Goal: Task Accomplishment & Management: Manage account settings

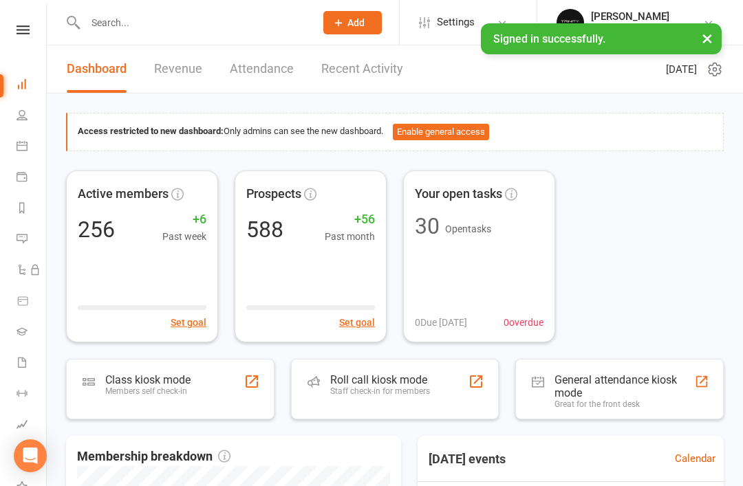
click at [19, 21] on nav "Clubworx Dashboard People Calendar Payments Reports Messages Automations Produc…" at bounding box center [23, 246] width 47 height 486
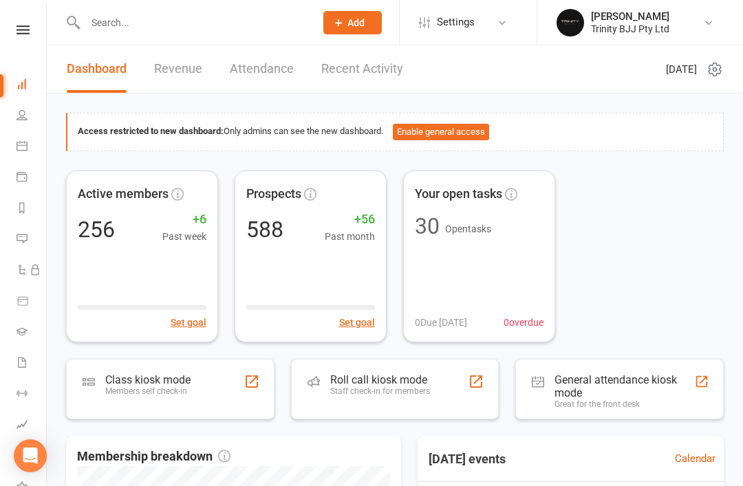
click at [8, 115] on li "People" at bounding box center [23, 116] width 46 height 31
click at [21, 124] on link "People" at bounding box center [32, 116] width 31 height 31
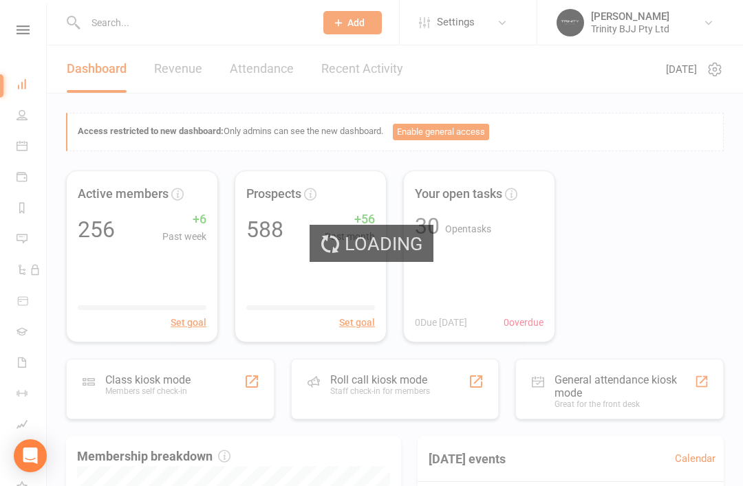
select select "100"
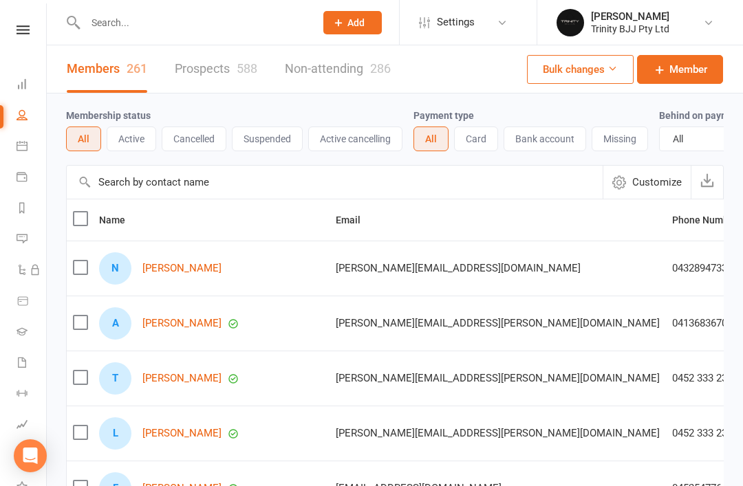
click at [702, 144] on select "All No Yes" at bounding box center [717, 138] width 114 height 23
select select "true"
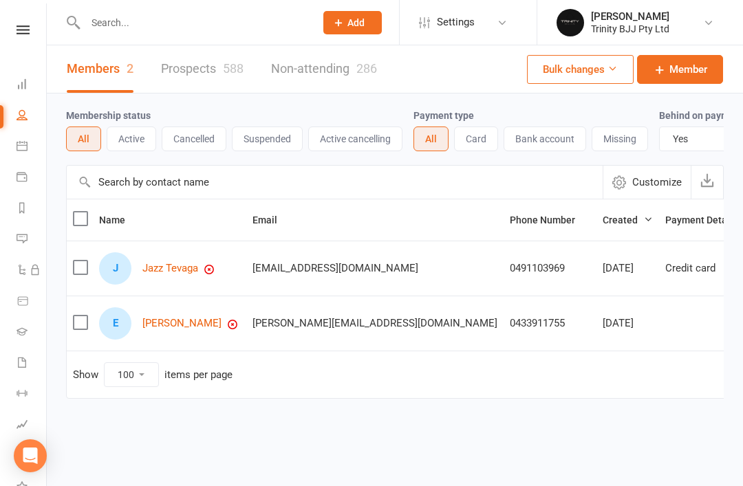
click at [197, 267] on link "Jazz Tevaga" at bounding box center [170, 269] width 56 height 12
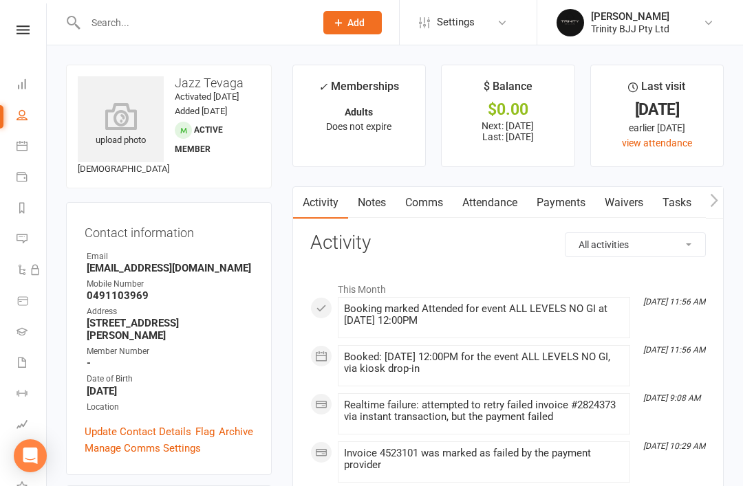
click at [559, 199] on link "Payments" at bounding box center [561, 203] width 68 height 32
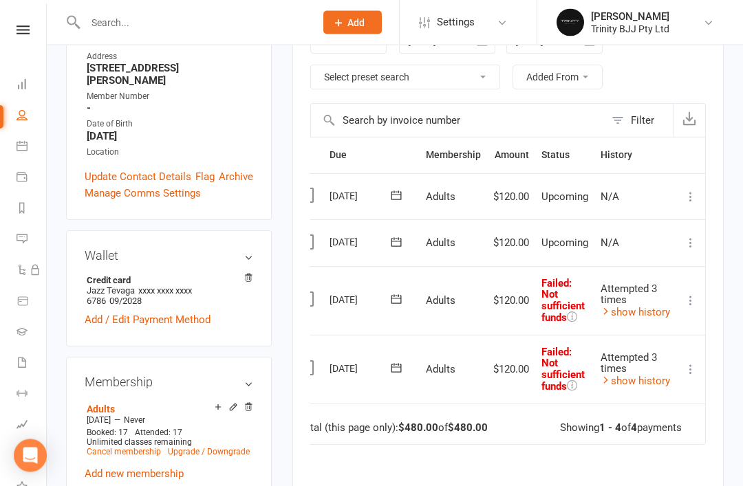
scroll to position [0, 21]
click at [694, 368] on icon at bounding box center [691, 370] width 14 height 14
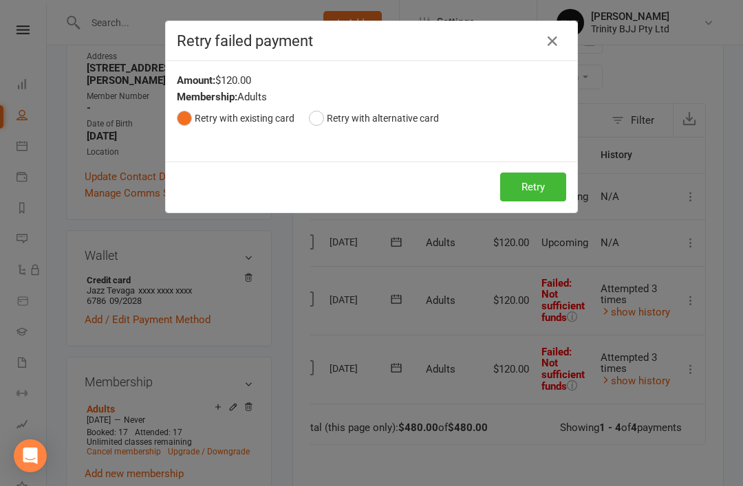
click at [539, 186] on button "Retry" at bounding box center [533, 187] width 66 height 29
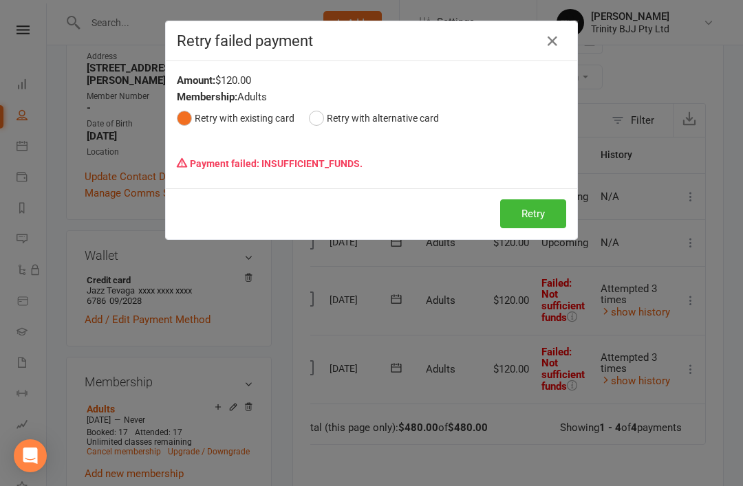
click at [542, 39] on button "button" at bounding box center [552, 41] width 22 height 22
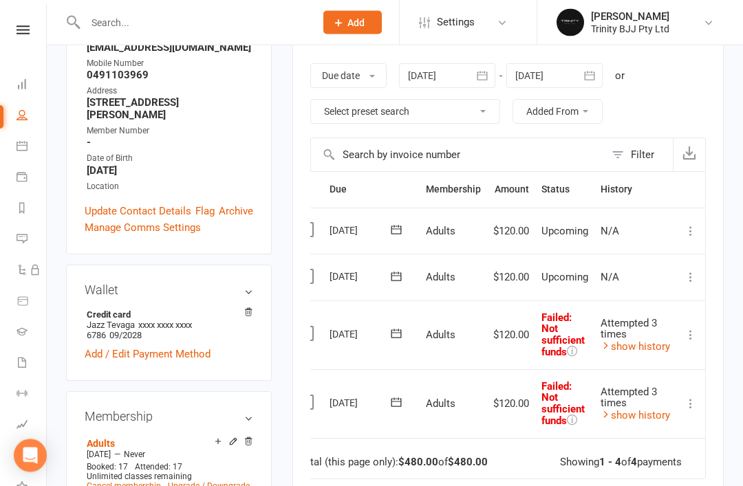
scroll to position [0, 0]
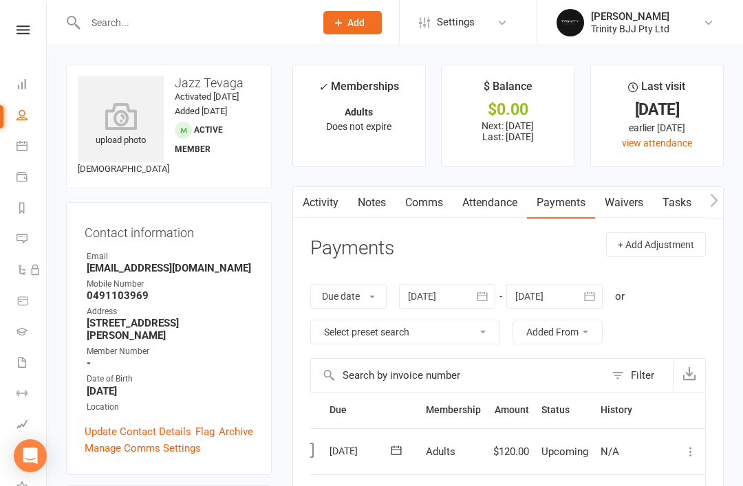
click at [23, 118] on icon at bounding box center [22, 114] width 11 height 11
select select "true"
select select "100"
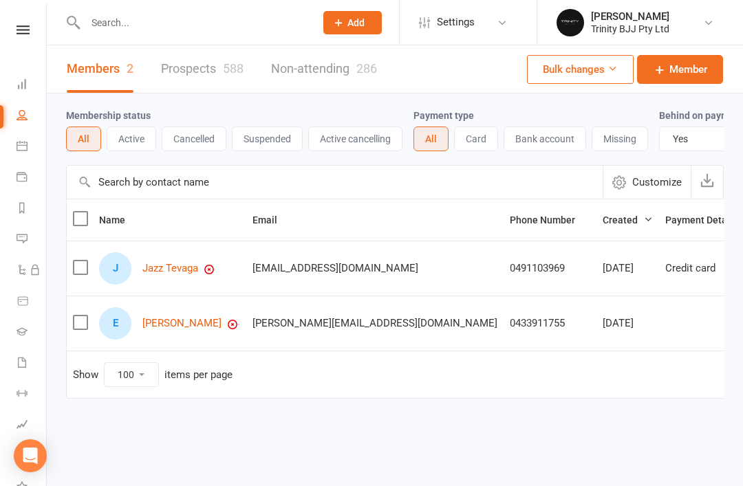
click at [711, 132] on select "All No Yes" at bounding box center [717, 138] width 114 height 23
select select
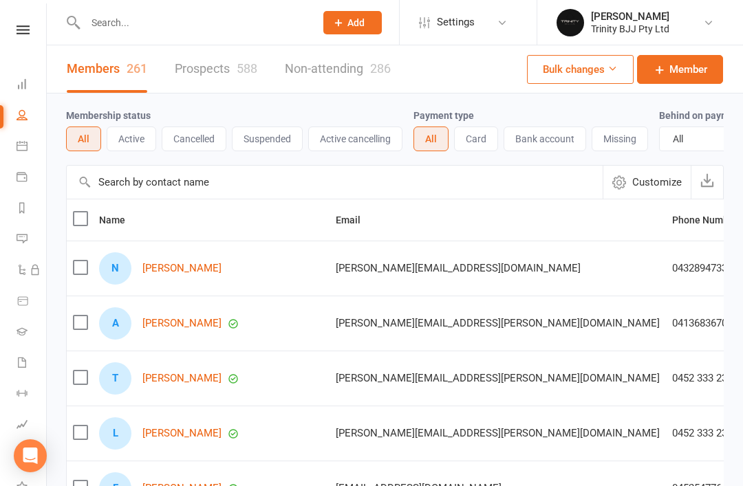
click at [200, 182] on input "text" at bounding box center [335, 182] width 536 height 33
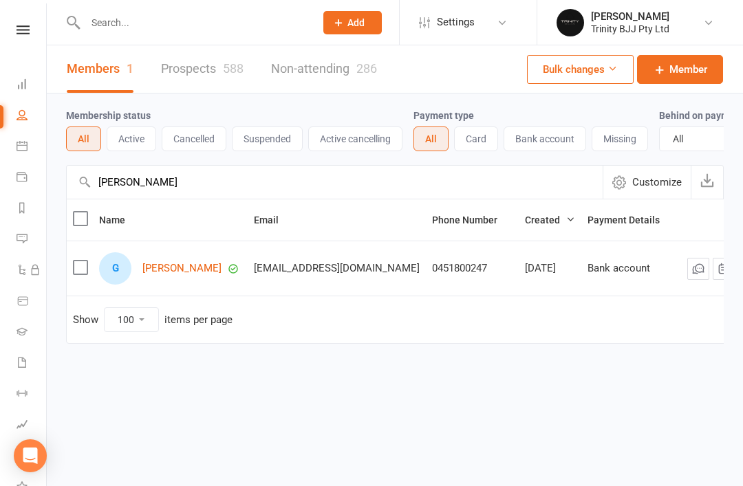
type input "[PERSON_NAME]"
click at [156, 267] on link "[PERSON_NAME]" at bounding box center [181, 269] width 79 height 12
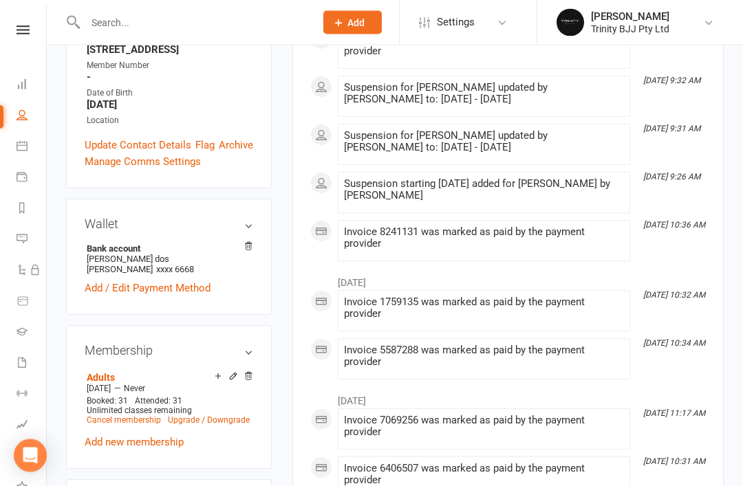
scroll to position [351, 0]
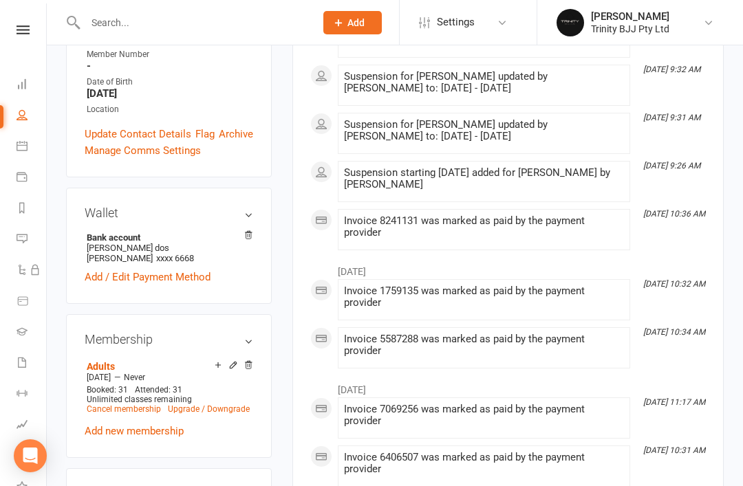
click at [144, 404] on link "Cancel membership" at bounding box center [124, 409] width 74 height 10
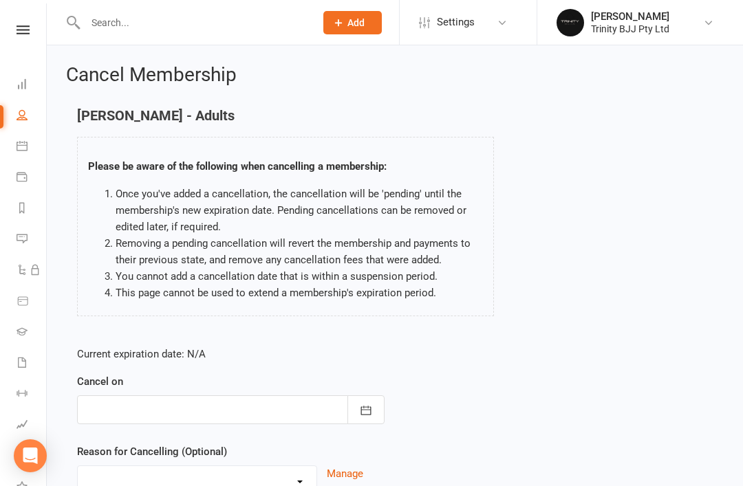
click at [373, 408] on button "button" at bounding box center [365, 410] width 37 height 29
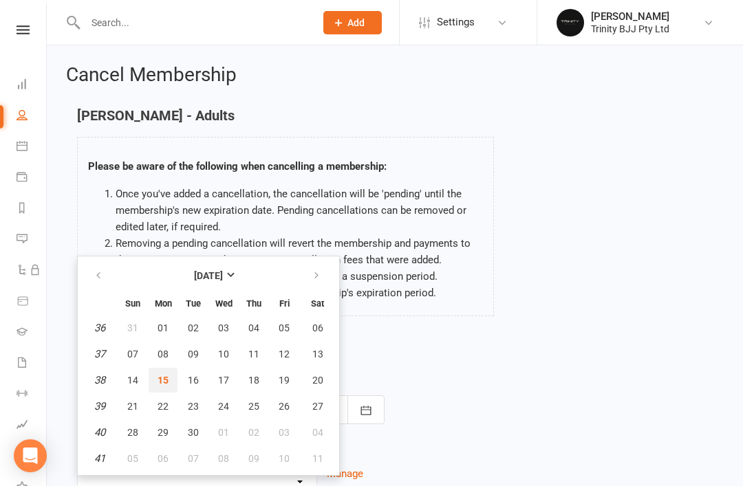
click at [158, 376] on span "15" at bounding box center [163, 380] width 11 height 11
type input "[DATE]"
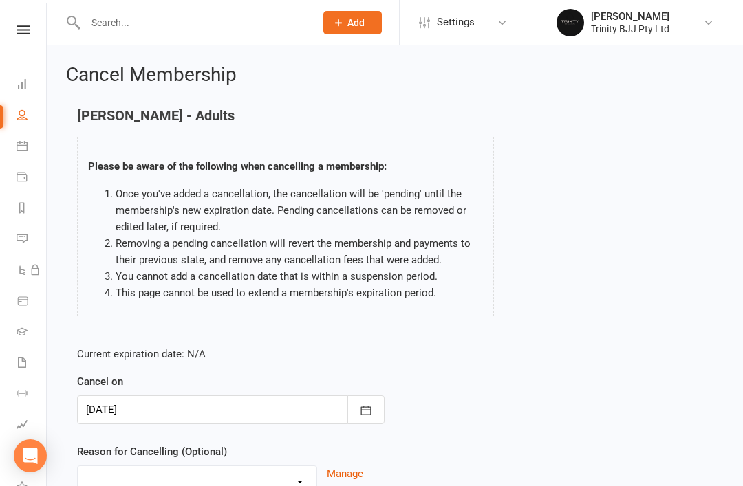
click at [294, 480] on select "Holiday Injury Moved away Not training Other reason" at bounding box center [197, 480] width 239 height 28
select select "3"
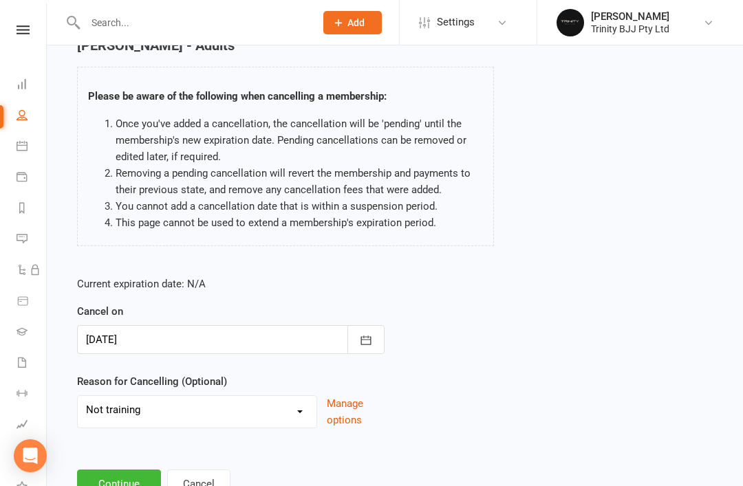
scroll to position [91, 0]
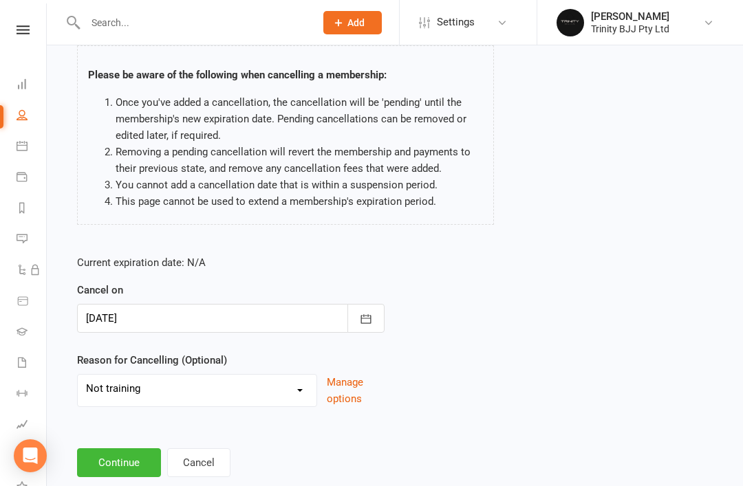
click at [120, 463] on button "Continue" at bounding box center [119, 462] width 84 height 29
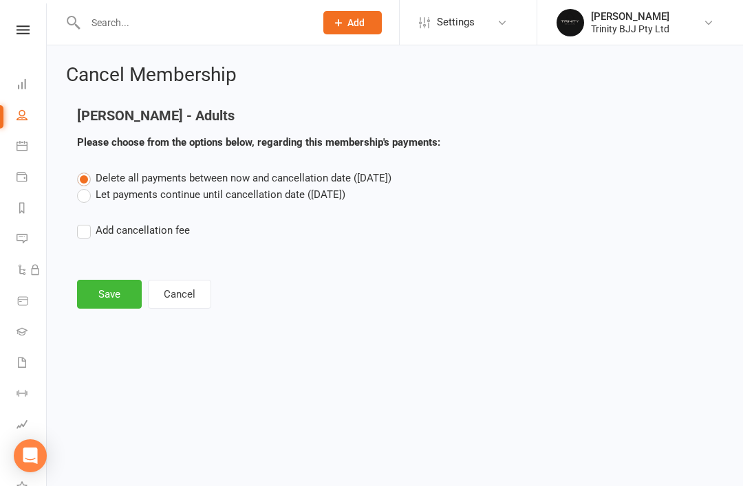
scroll to position [0, 0]
click at [248, 202] on label "Let payments continue until cancellation date ([DATE])" at bounding box center [211, 194] width 268 height 17
click at [86, 186] on input "Let payments continue until cancellation date ([DATE])" at bounding box center [81, 186] width 9 height 0
click at [206, 182] on span "Delete all payments between now and cancellation date ([DATE])" at bounding box center [244, 178] width 296 height 12
click at [86, 170] on input "Delete all payments between now and cancellation date ([DATE])" at bounding box center [81, 170] width 9 height 0
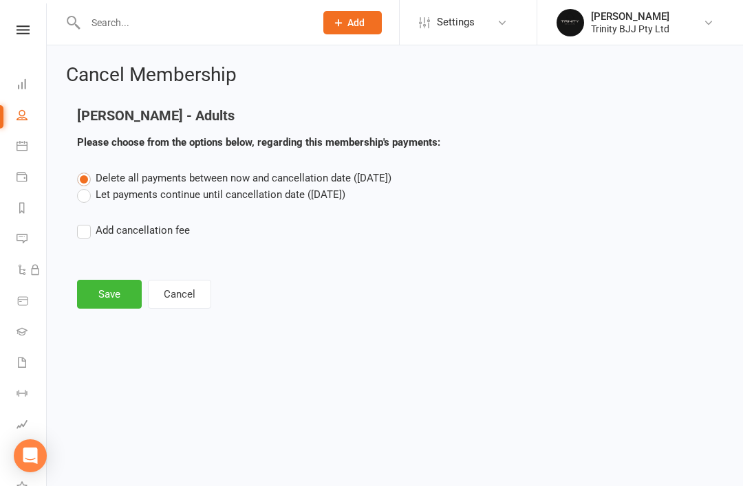
click at [116, 305] on button "Save" at bounding box center [109, 294] width 65 height 29
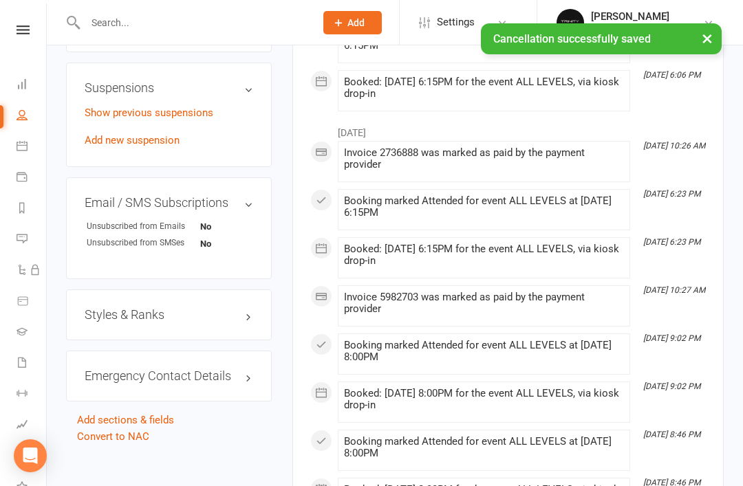
scroll to position [872, 0]
click at [24, 133] on link "Calendar" at bounding box center [32, 147] width 31 height 31
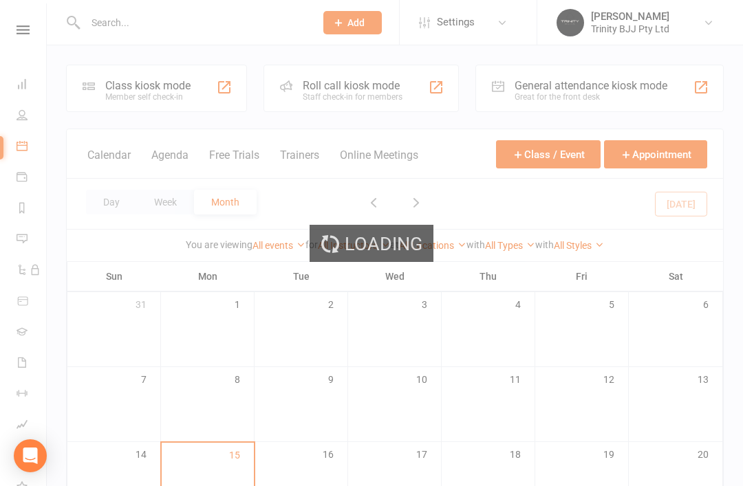
click at [24, 124] on div "Loading" at bounding box center [371, 243] width 743 height 486
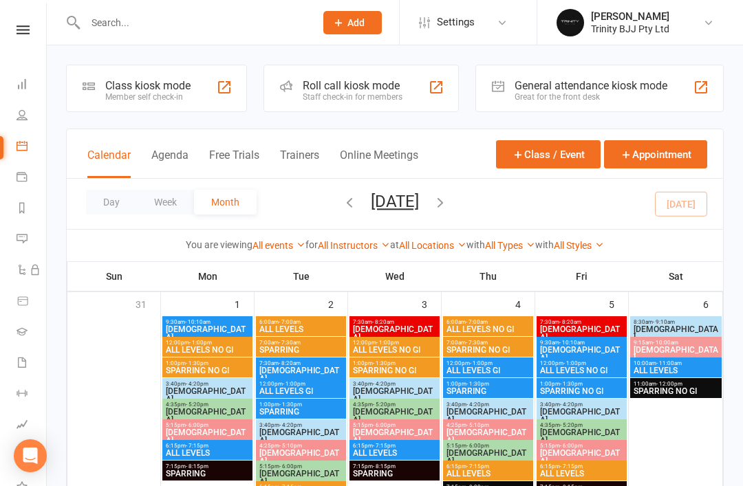
click at [17, 113] on icon at bounding box center [22, 114] width 11 height 11
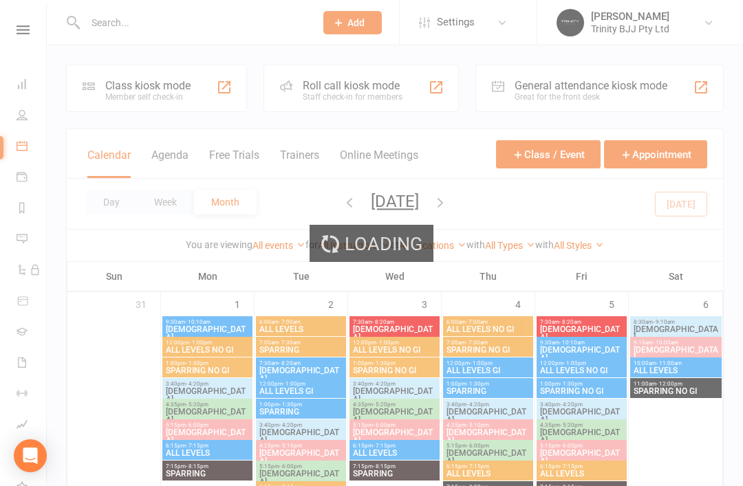
select select "100"
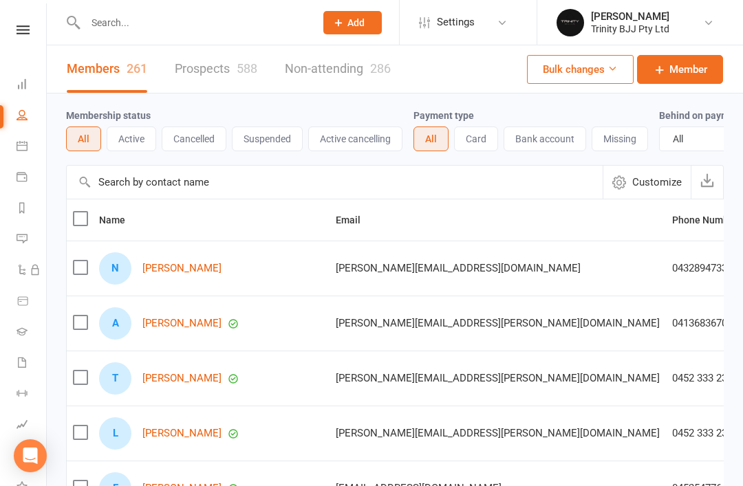
click at [104, 177] on input "text" at bounding box center [335, 182] width 536 height 33
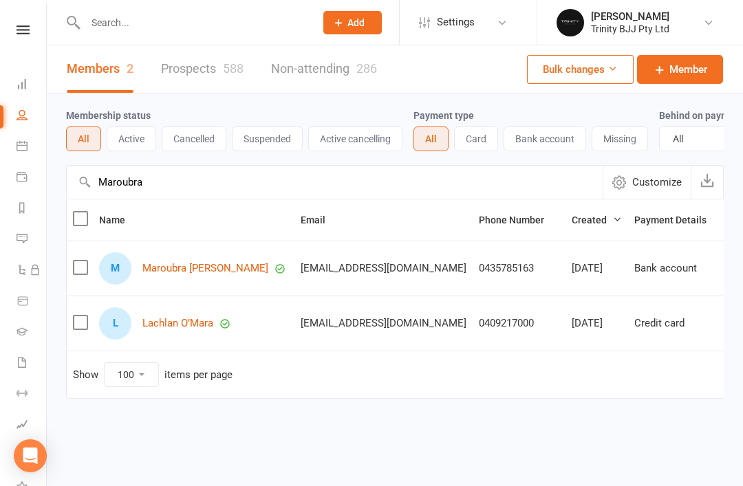
type input "Maroubra"
click at [153, 263] on link "Maroubra [PERSON_NAME]" at bounding box center [205, 269] width 126 height 12
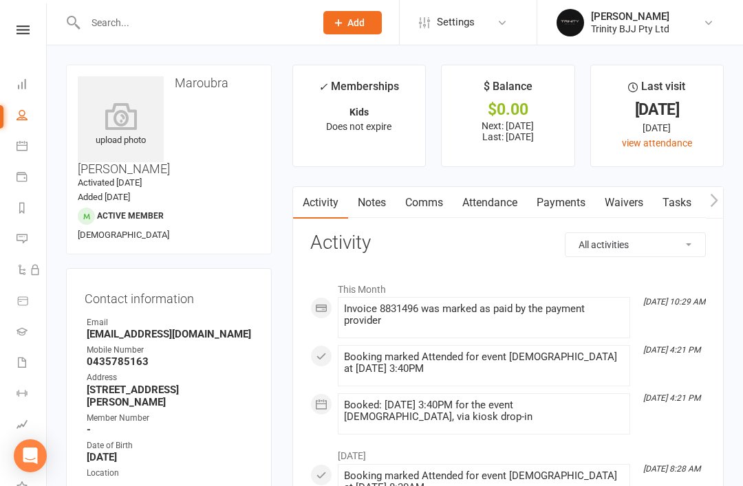
click at [556, 202] on link "Payments" at bounding box center [561, 203] width 68 height 32
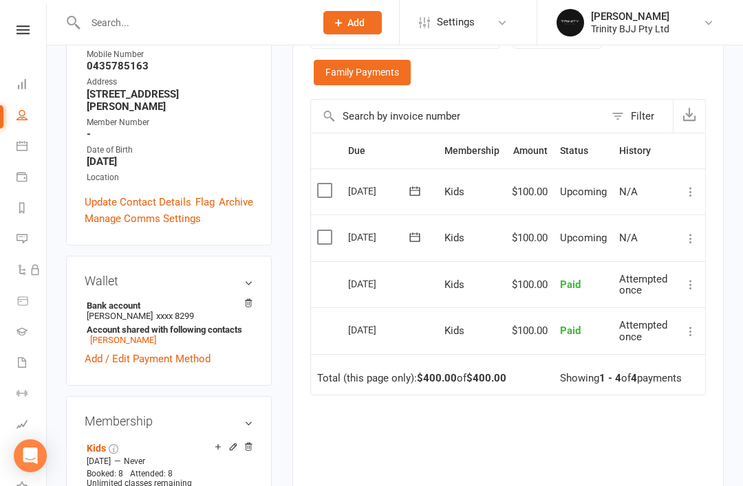
scroll to position [296, 0]
click at [131, 486] on link "Cancel membership" at bounding box center [124, 493] width 74 height 10
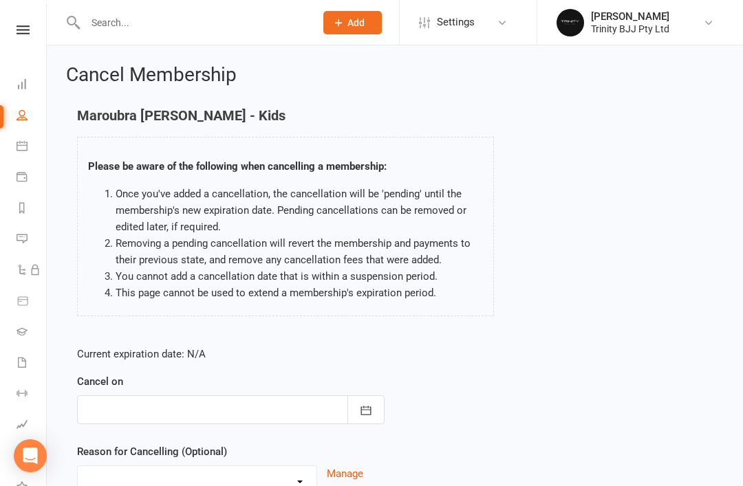
click at [367, 420] on button "button" at bounding box center [365, 410] width 37 height 29
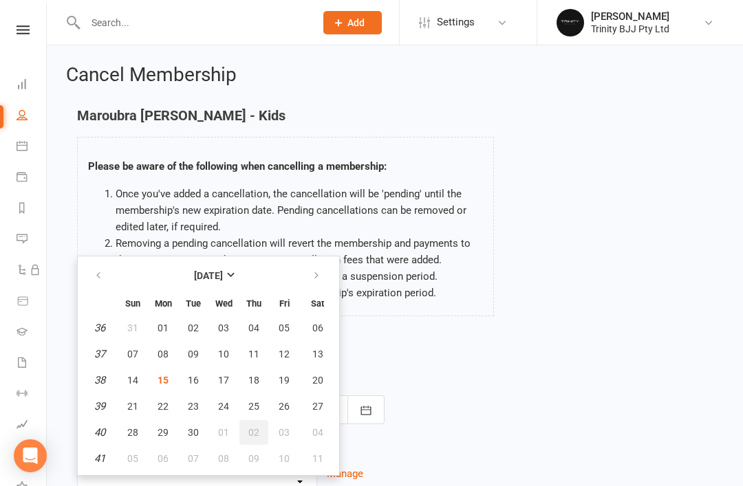
click at [248, 432] on span "02" at bounding box center [253, 432] width 11 height 11
type input "[DATE]"
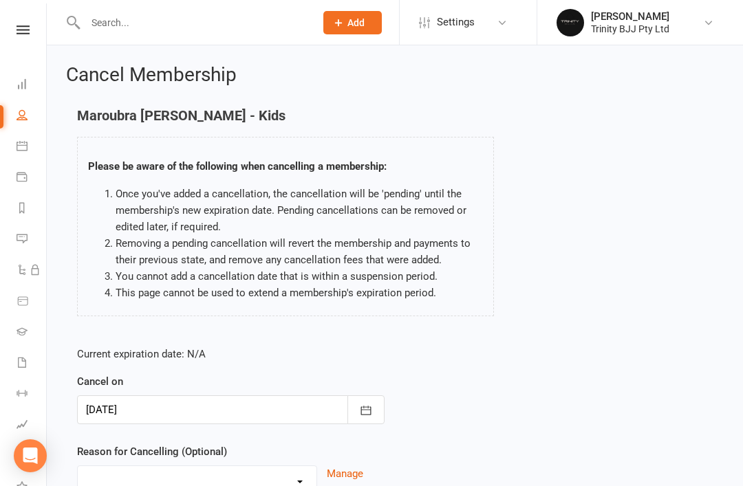
click at [288, 483] on select "Holiday Injury Moved away Not training Other reason" at bounding box center [197, 480] width 239 height 28
select select "3"
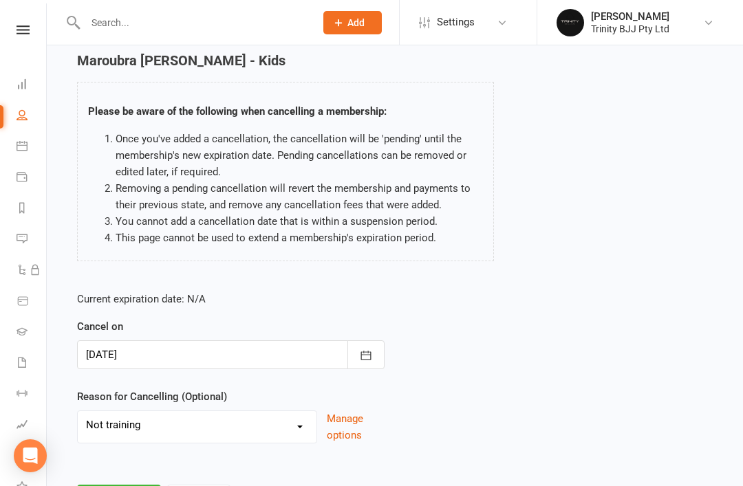
scroll to position [91, 0]
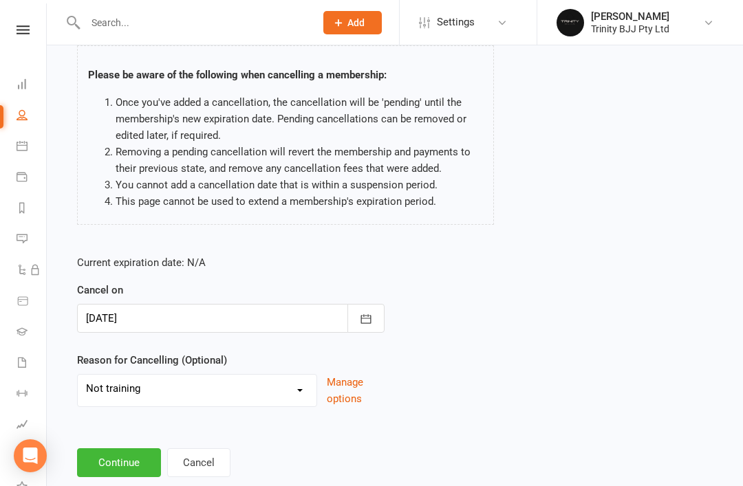
click at [124, 468] on button "Continue" at bounding box center [119, 462] width 84 height 29
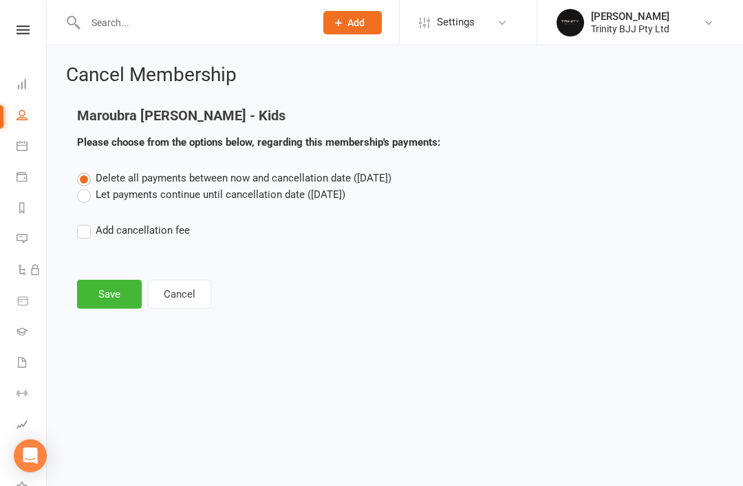
scroll to position [0, 0]
click at [151, 193] on label "Let payments continue until cancellation date ([DATE])" at bounding box center [211, 194] width 268 height 17
click at [86, 186] on input "Let payments continue until cancellation date ([DATE])" at bounding box center [81, 186] width 9 height 0
click at [107, 307] on button "Save" at bounding box center [109, 294] width 65 height 29
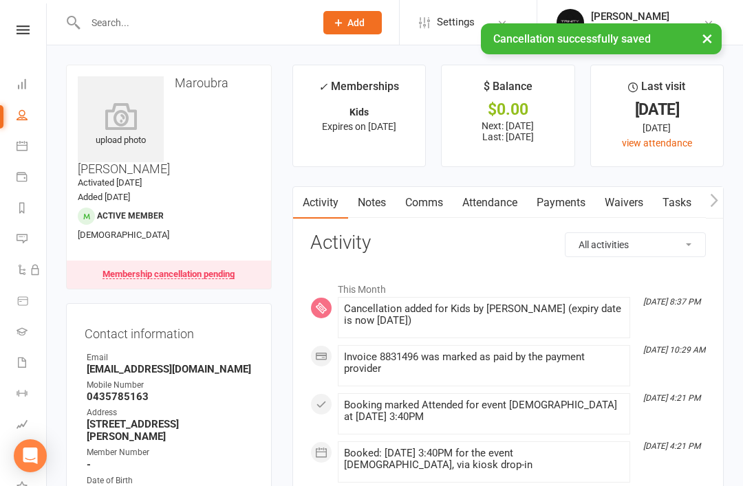
click at [19, 116] on icon at bounding box center [22, 114] width 11 height 11
select select "100"
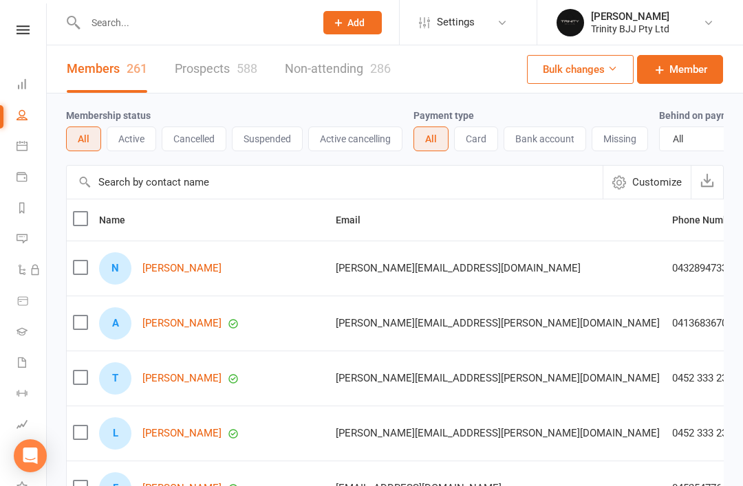
click at [160, 167] on input "text" at bounding box center [335, 182] width 536 height 33
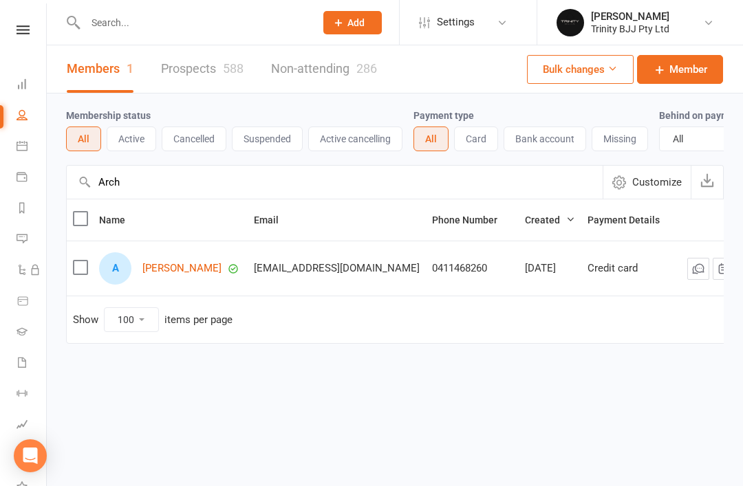
type input "Arch"
click at [196, 253] on div "A [PERSON_NAME]" at bounding box center [170, 268] width 142 height 32
click at [192, 263] on link "[PERSON_NAME]" at bounding box center [181, 269] width 79 height 12
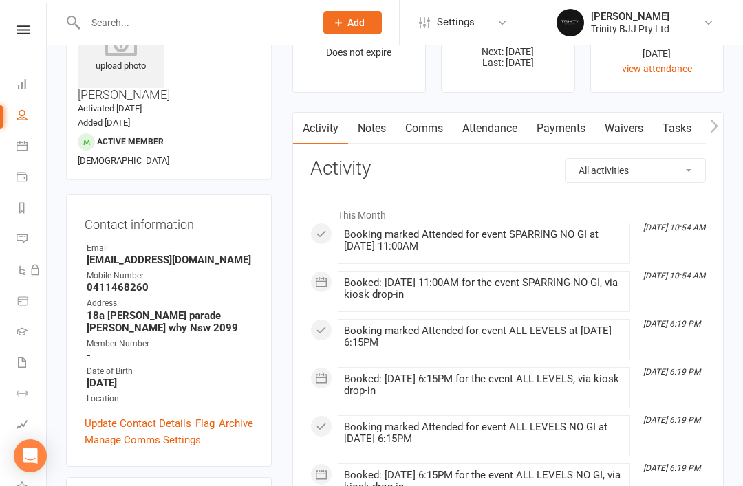
scroll to position [78, 0]
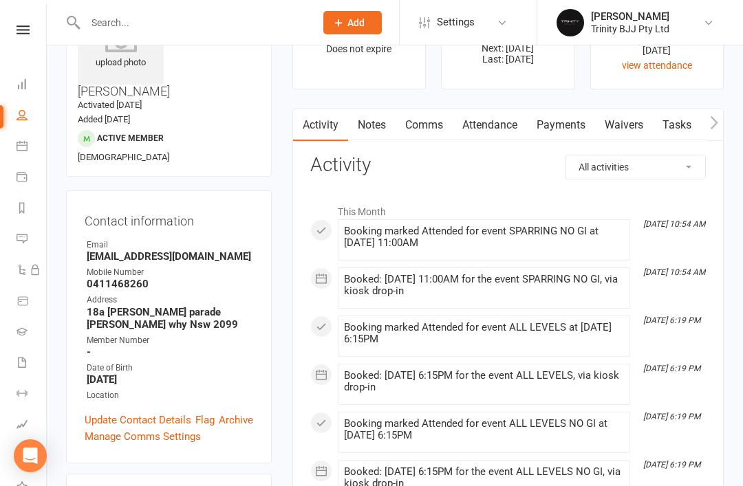
click at [570, 122] on link "Payments" at bounding box center [561, 125] width 68 height 32
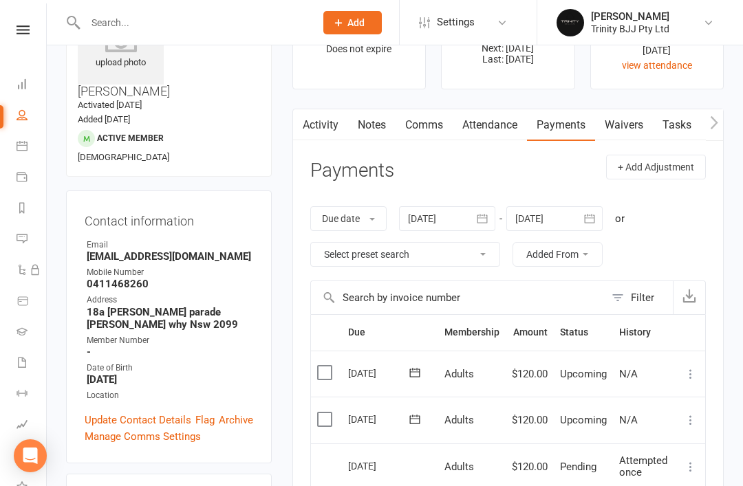
click at [595, 214] on icon "button" at bounding box center [590, 218] width 10 height 9
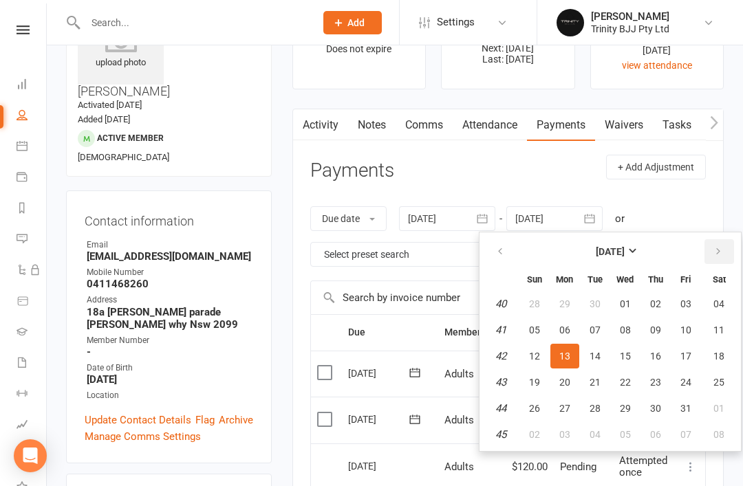
click at [726, 248] on button "button" at bounding box center [719, 251] width 30 height 25
click at [727, 245] on button "button" at bounding box center [719, 251] width 30 height 25
click at [625, 405] on span "31" at bounding box center [625, 408] width 11 height 11
type input "[DATE]"
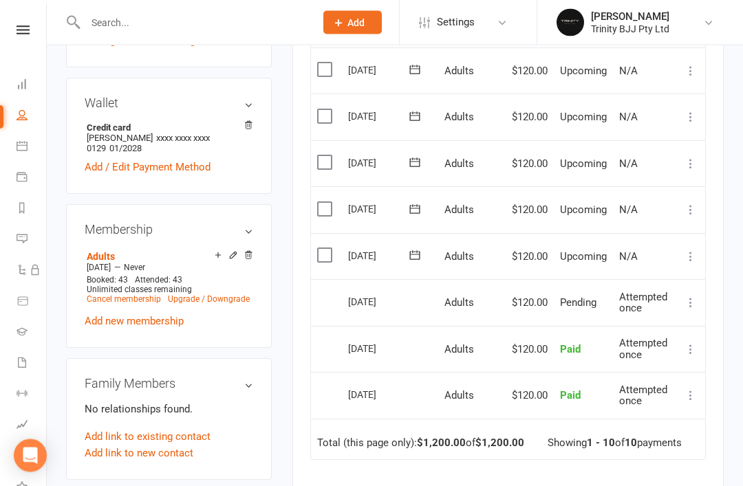
scroll to position [543, 0]
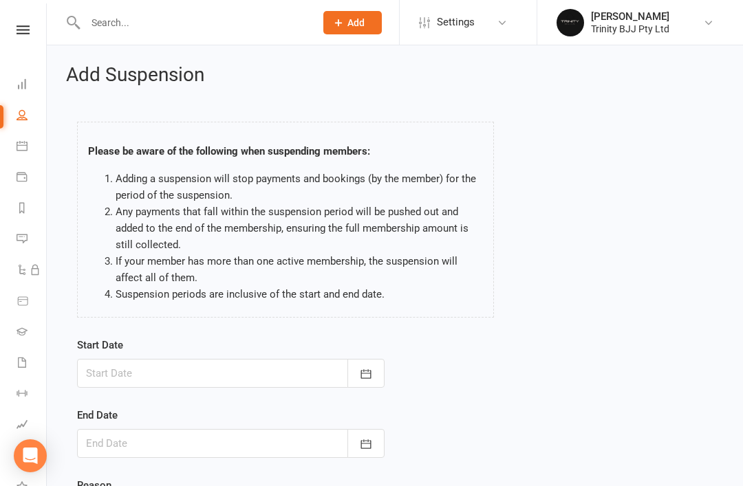
click at [377, 379] on button "button" at bounding box center [365, 373] width 37 height 29
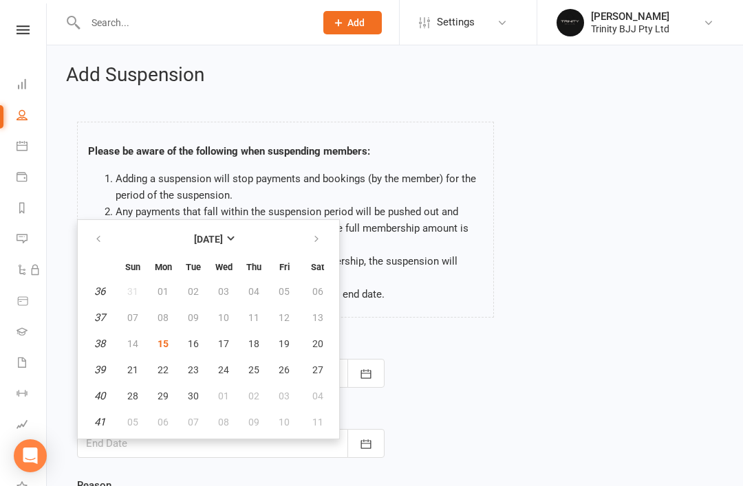
click at [159, 338] on span "15" at bounding box center [163, 343] width 11 height 11
type input "[DATE]"
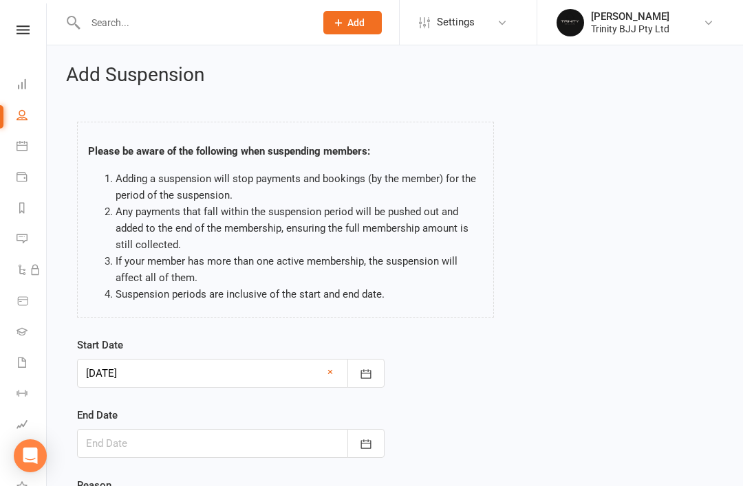
click at [356, 455] on button "button" at bounding box center [365, 443] width 37 height 29
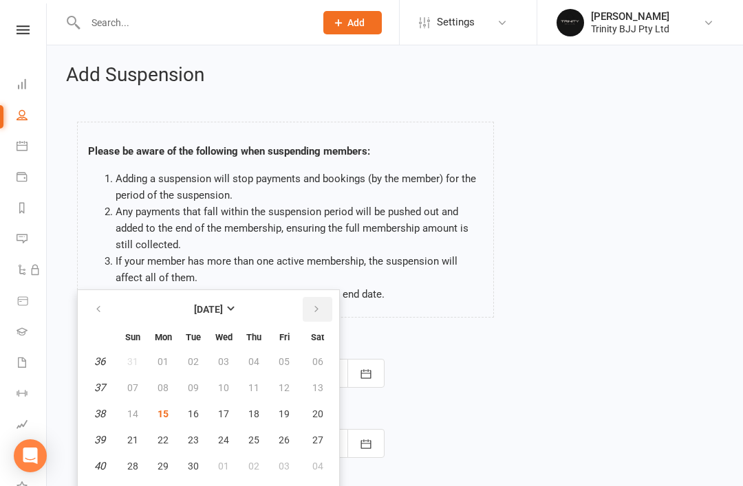
click at [318, 310] on icon "button" at bounding box center [317, 309] width 10 height 11
click at [326, 302] on button "button" at bounding box center [318, 309] width 30 height 25
click at [259, 436] on button "20" at bounding box center [253, 440] width 29 height 25
type input "[DATE]"
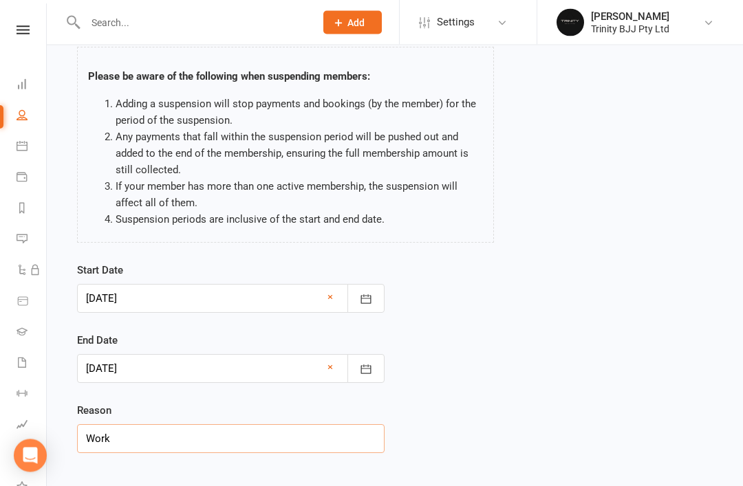
type input "Work"
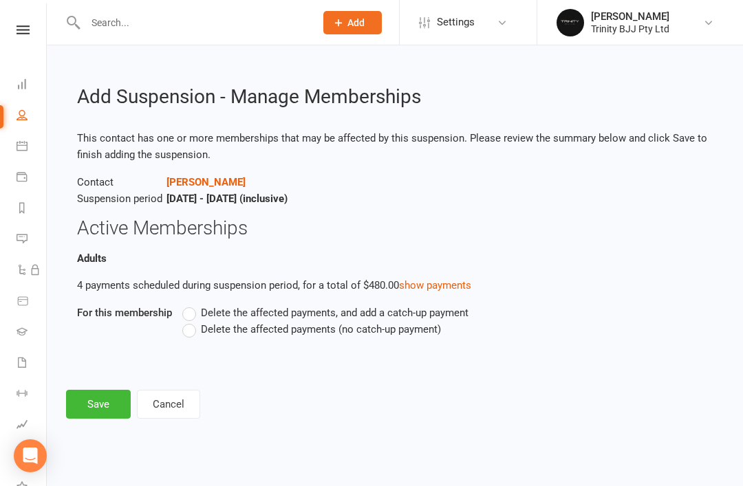
click at [205, 346] on div "Delete the affected payments, and add a catch-up payment Delete the affected pa…" at bounding box center [384, 331] width 424 height 52
click at [186, 334] on label "Delete the affected payments (no catch-up payment)" at bounding box center [311, 329] width 259 height 17
click at [186, 321] on input "Delete the affected payments (no catch-up payment)" at bounding box center [186, 321] width 9 height 0
click at [89, 396] on button "Save" at bounding box center [98, 404] width 65 height 29
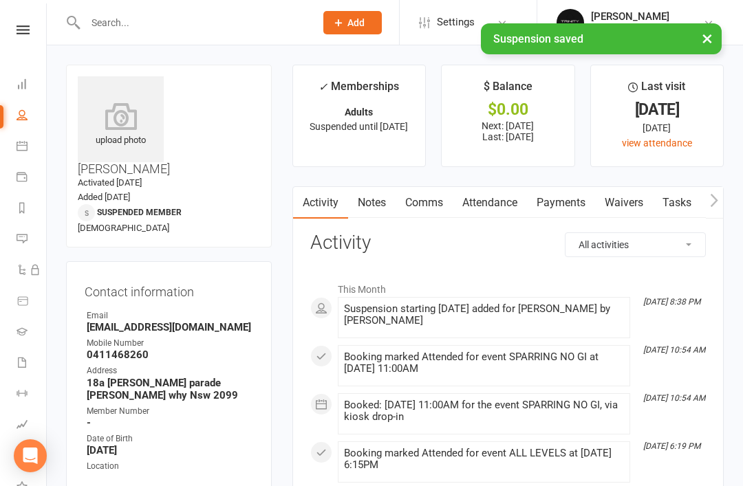
click at [23, 127] on link "People" at bounding box center [32, 116] width 31 height 31
select select "100"
